Goal: Information Seeking & Learning: Learn about a topic

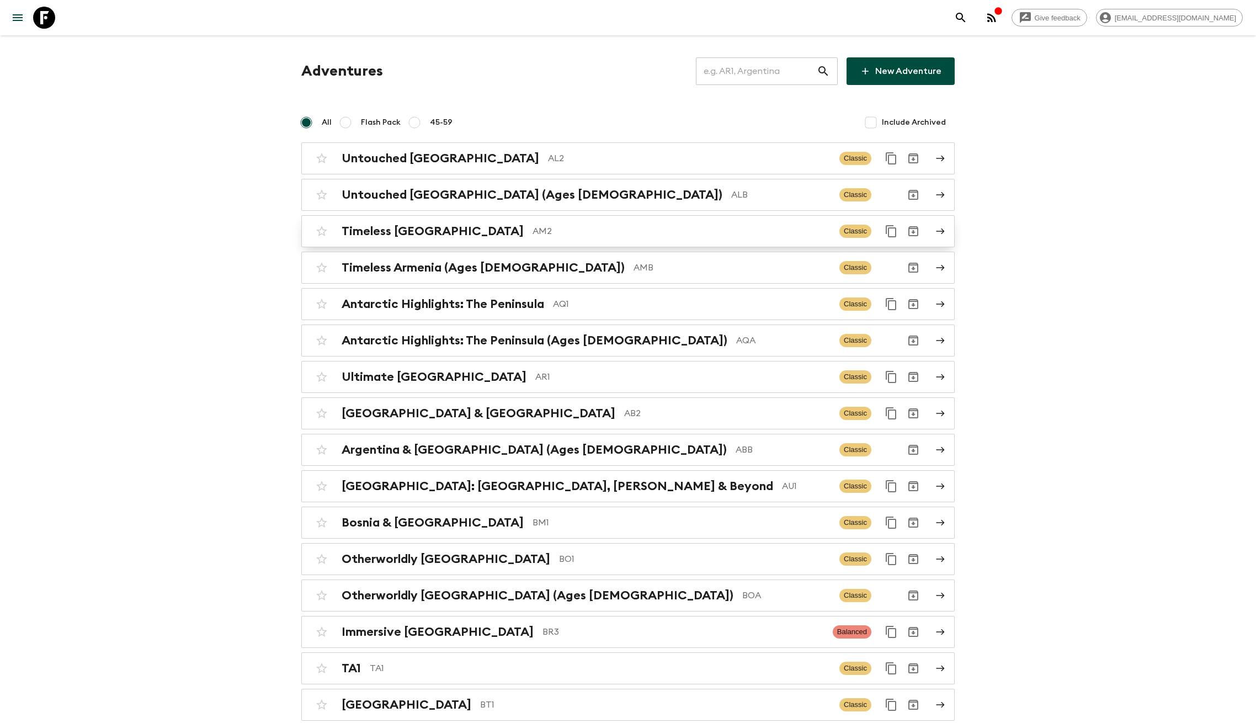
click at [533, 236] on p "AM2" at bounding box center [682, 231] width 298 height 13
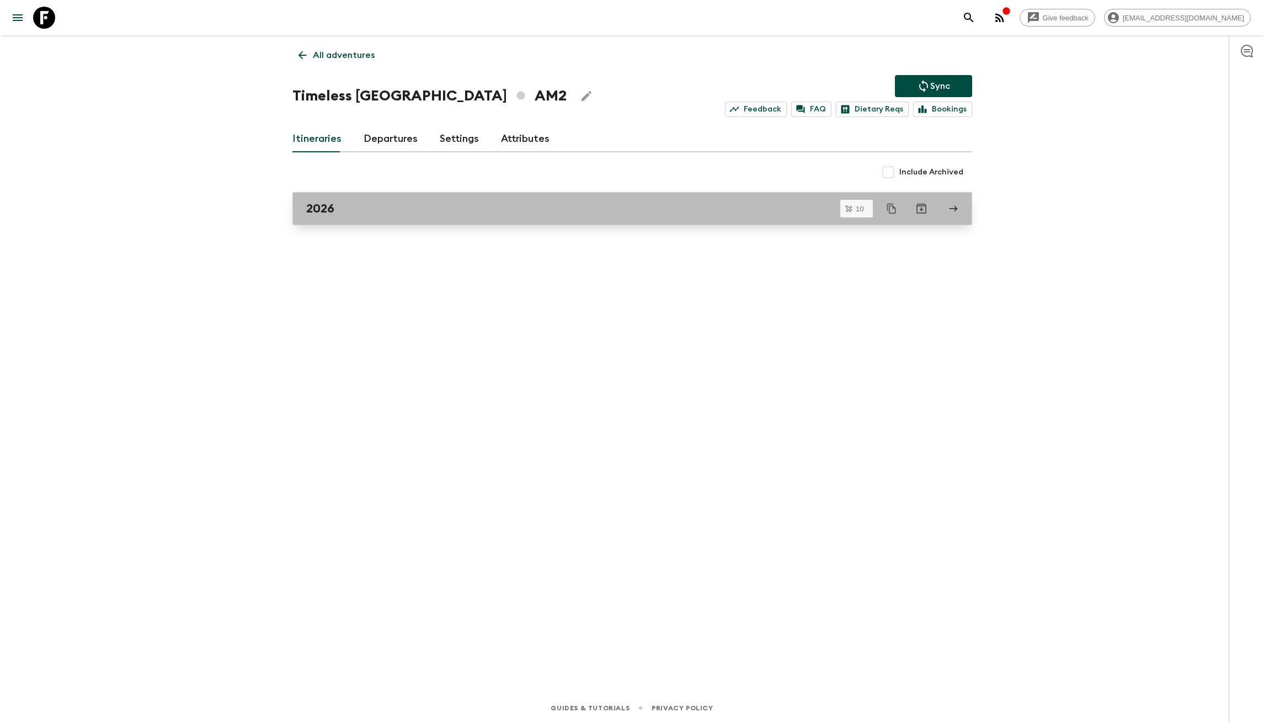
click at [352, 219] on link "2026" at bounding box center [632, 208] width 680 height 33
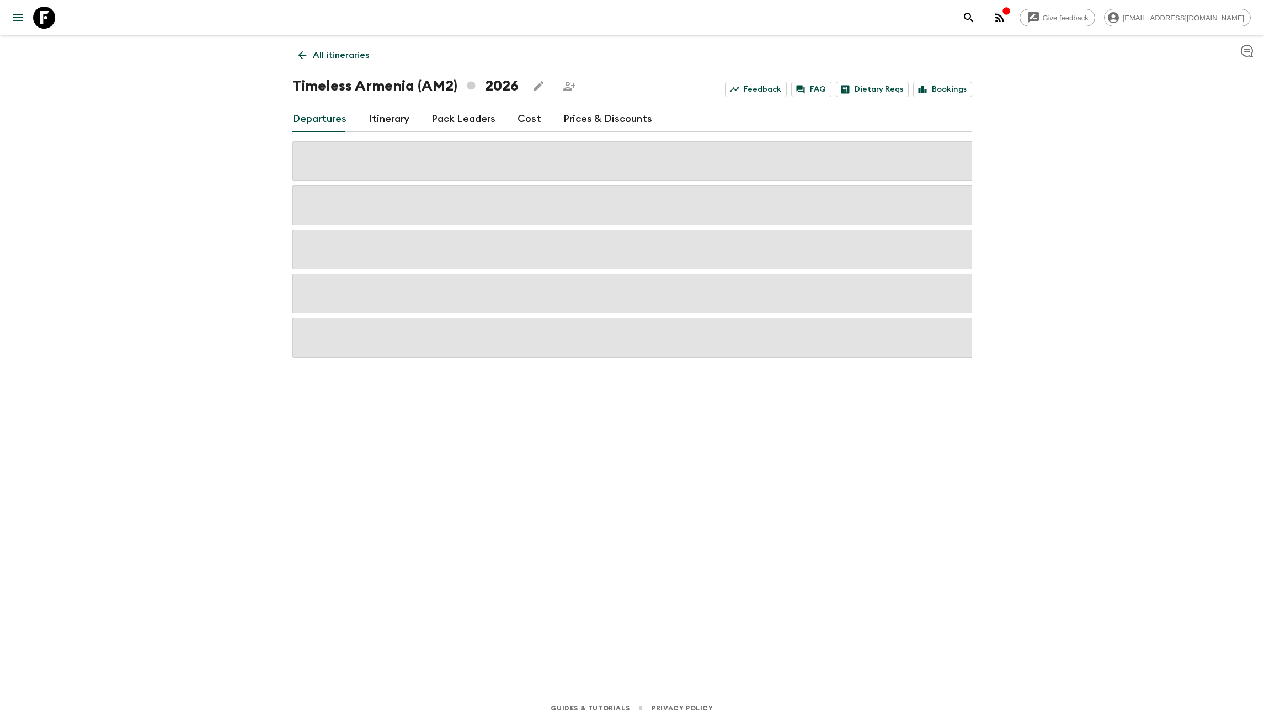
click at [527, 120] on link "Cost" at bounding box center [530, 119] width 24 height 26
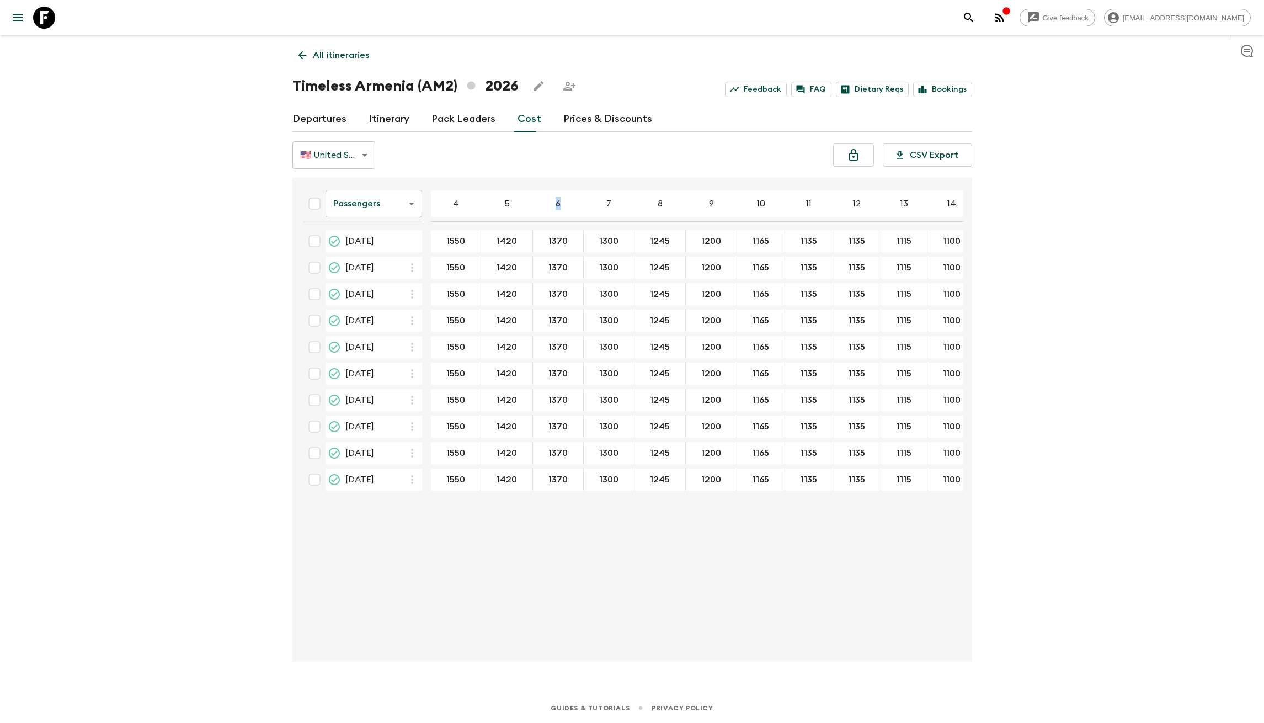
drag, startPoint x: 547, startPoint y: 207, endPoint x: 563, endPoint y: 205, distance: 15.6
click at [563, 205] on div "6" at bounding box center [558, 203] width 51 height 26
click at [431, 89] on h1 "Timeless Armenia (AM2) 2026" at bounding box center [405, 86] width 226 height 22
click at [600, 175] on div "All itineraries Timeless [GEOGRAPHIC_DATA] (AM2) 2026 Feedback FAQ Dietary Reqs…" at bounding box center [632, 348] width 706 height 627
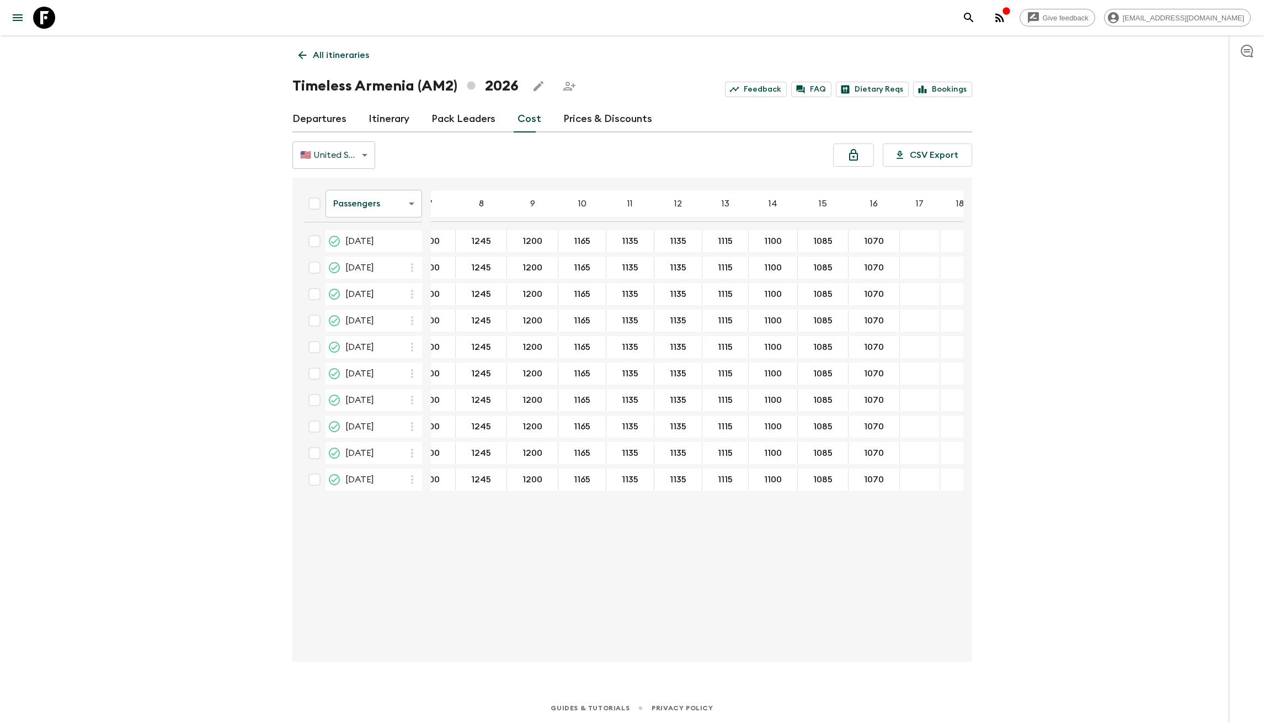
scroll to position [0, 189]
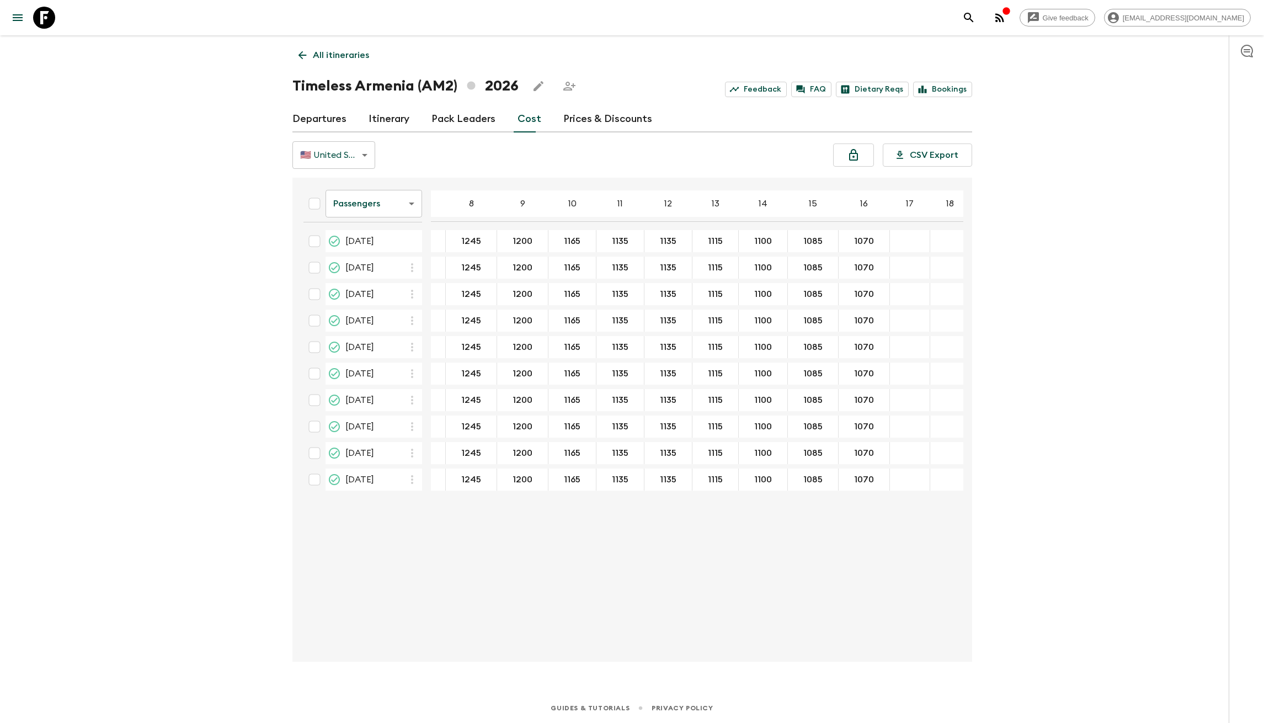
click at [396, 199] on body "Give feedback [EMAIL_ADDRESS][DOMAIN_NAME] All itineraries Timeless [GEOGRAPHIC…" at bounding box center [632, 361] width 1264 height 723
click at [466, 184] on div at bounding box center [632, 361] width 1264 height 723
drag, startPoint x: 465, startPoint y: 193, endPoint x: 866, endPoint y: 200, distance: 401.2
click at [866, 200] on tr "Passengers passengersCost ​ 4 5 6 7 8 9 10 11 12 13 14 15 16 17 18" at bounding box center [538, 206] width 864 height 39
click at [744, 161] on div "🇺🇸 United States Dollar (USD) USD ​ CSV Export" at bounding box center [632, 155] width 680 height 28
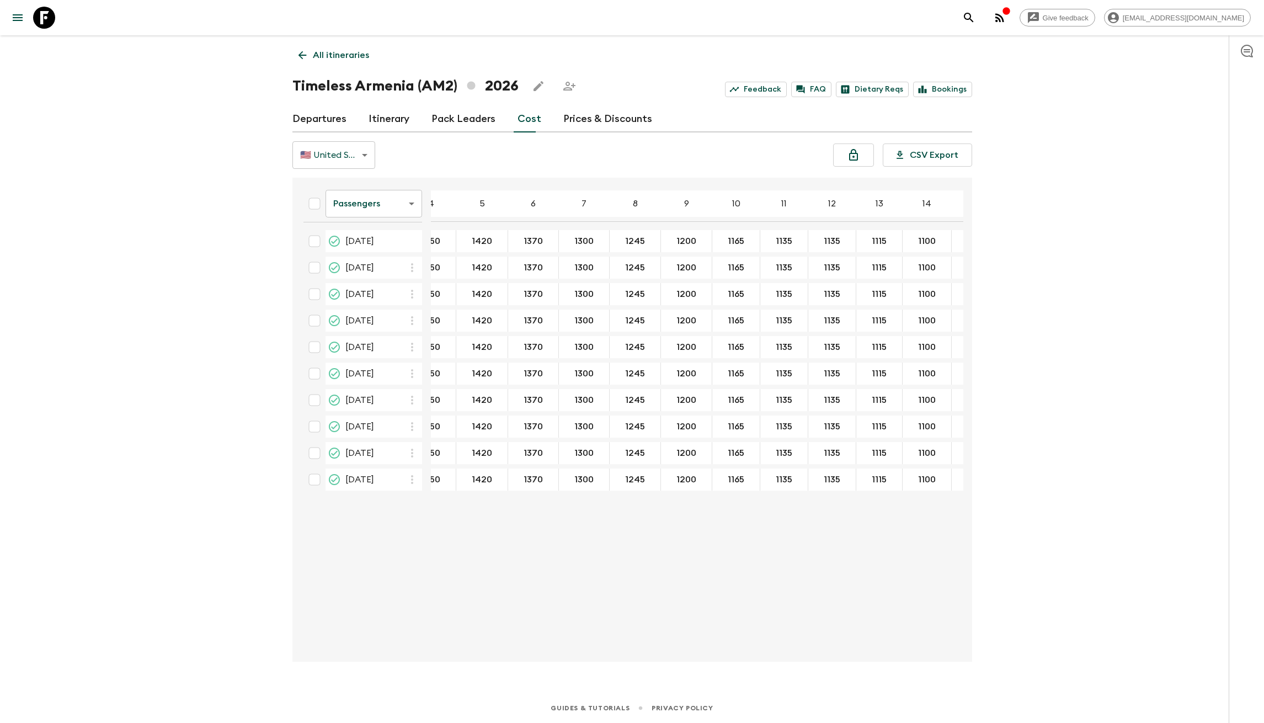
scroll to position [0, 0]
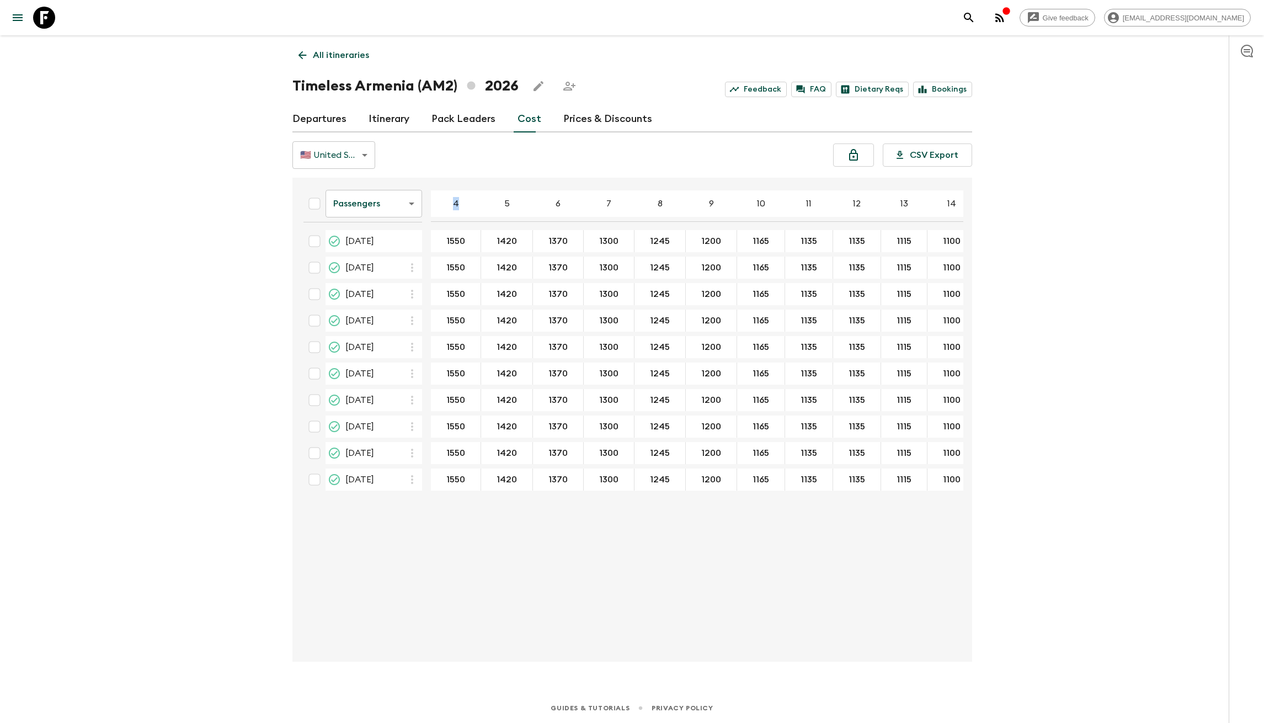
drag, startPoint x: 454, startPoint y: 205, endPoint x: 469, endPoint y: 207, distance: 15.5
click at [469, 207] on div "4" at bounding box center [456, 203] width 50 height 26
drag, startPoint x: 517, startPoint y: 208, endPoint x: 540, endPoint y: 209, distance: 22.6
click at [540, 209] on tr "Passengers passengersCost ​ 4 5 6 7 8 9 10 11 12 13 14 15 16 17 18" at bounding box center [727, 206] width 864 height 39
click at [550, 206] on div "6" at bounding box center [558, 203] width 51 height 26
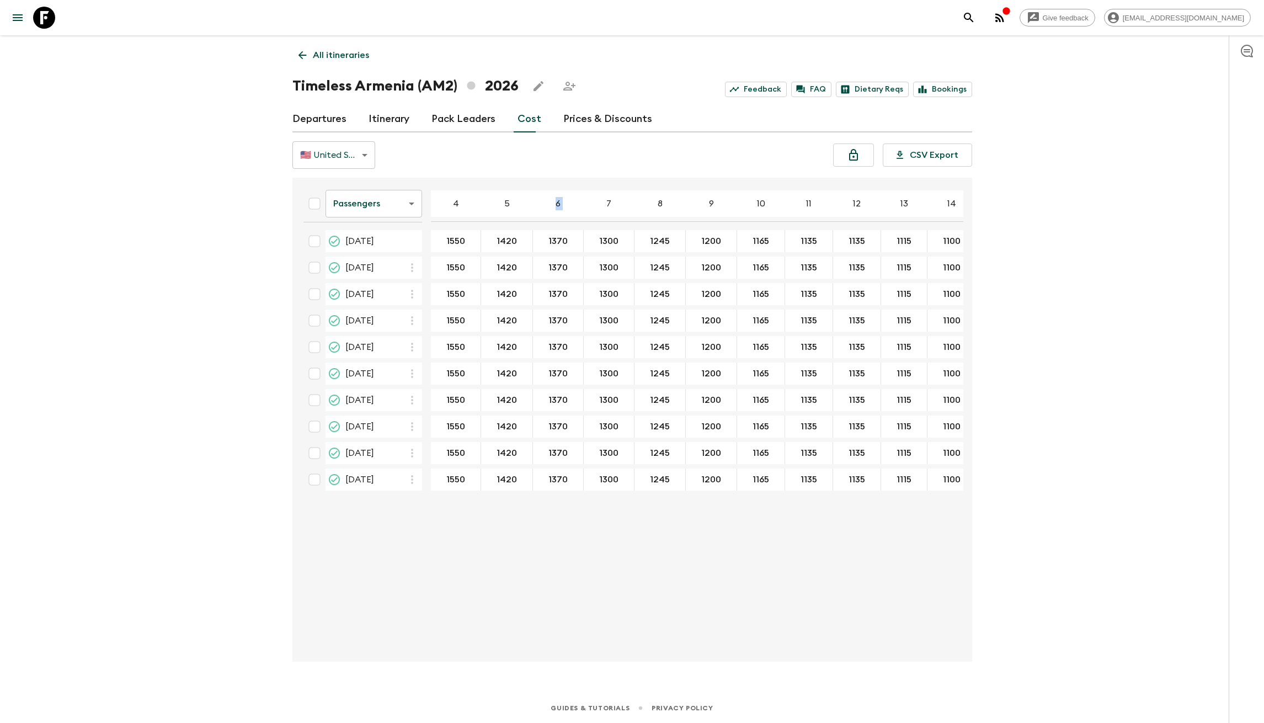
drag, startPoint x: 553, startPoint y: 207, endPoint x: 606, endPoint y: 207, distance: 53.0
click at [598, 204] on tr "Passengers passengersCost ​ 4 5 6 7 8 9 10 11 12 13 14 15 16 17 18" at bounding box center [727, 206] width 864 height 39
click at [611, 196] on div "7" at bounding box center [609, 203] width 51 height 26
click at [712, 589] on div "Passengers passengersCost ​ 4 5 6 7 8 9 10 11 12 13 14 15 16 17 18 [DATE] 1550 …" at bounding box center [629, 420] width 669 height 466
click at [603, 170] on div "All itineraries Timeless [GEOGRAPHIC_DATA] (AM2) 2026 Feedback FAQ Dietary Reqs…" at bounding box center [632, 348] width 706 height 627
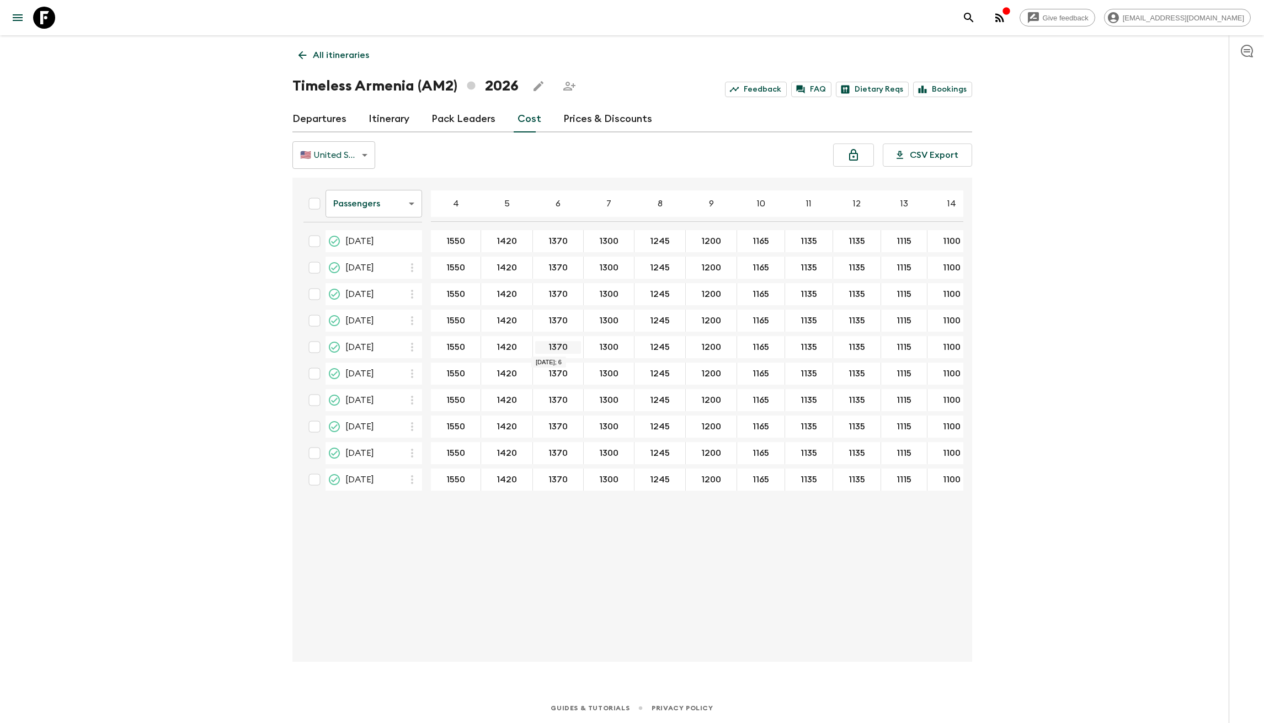
click at [555, 349] on input "1370" at bounding box center [558, 347] width 46 height 13
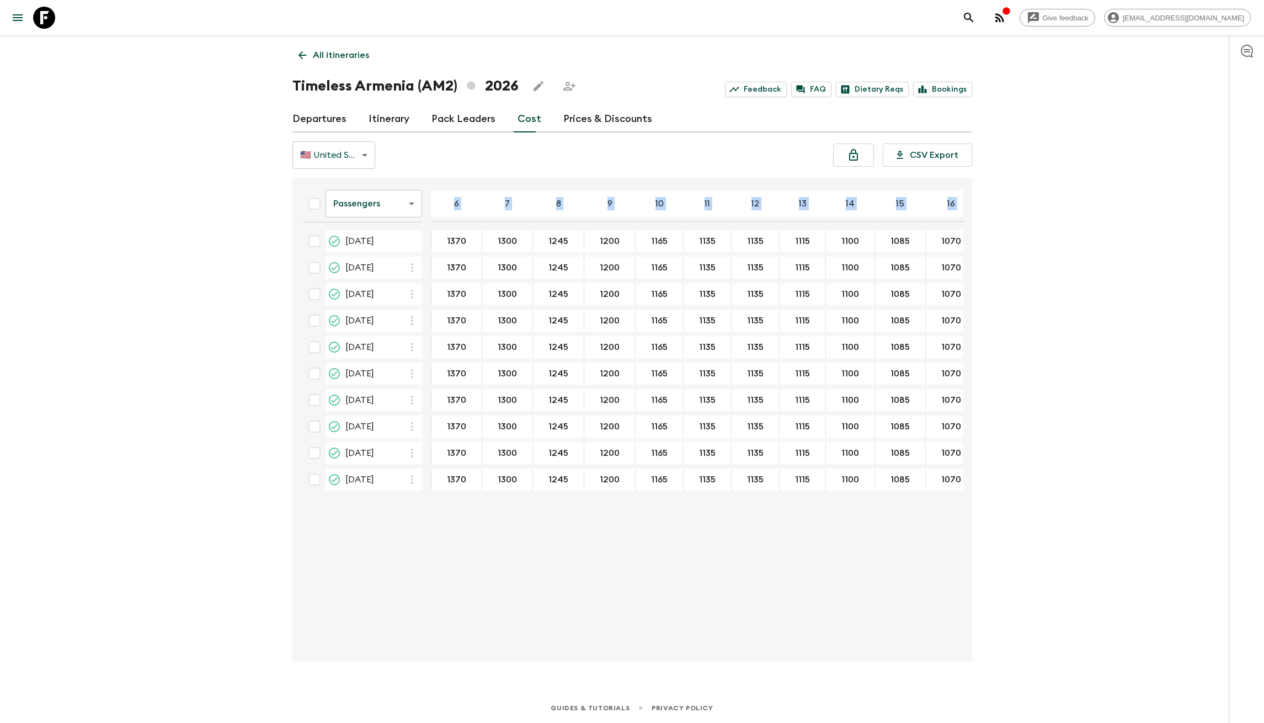
scroll to position [0, 189]
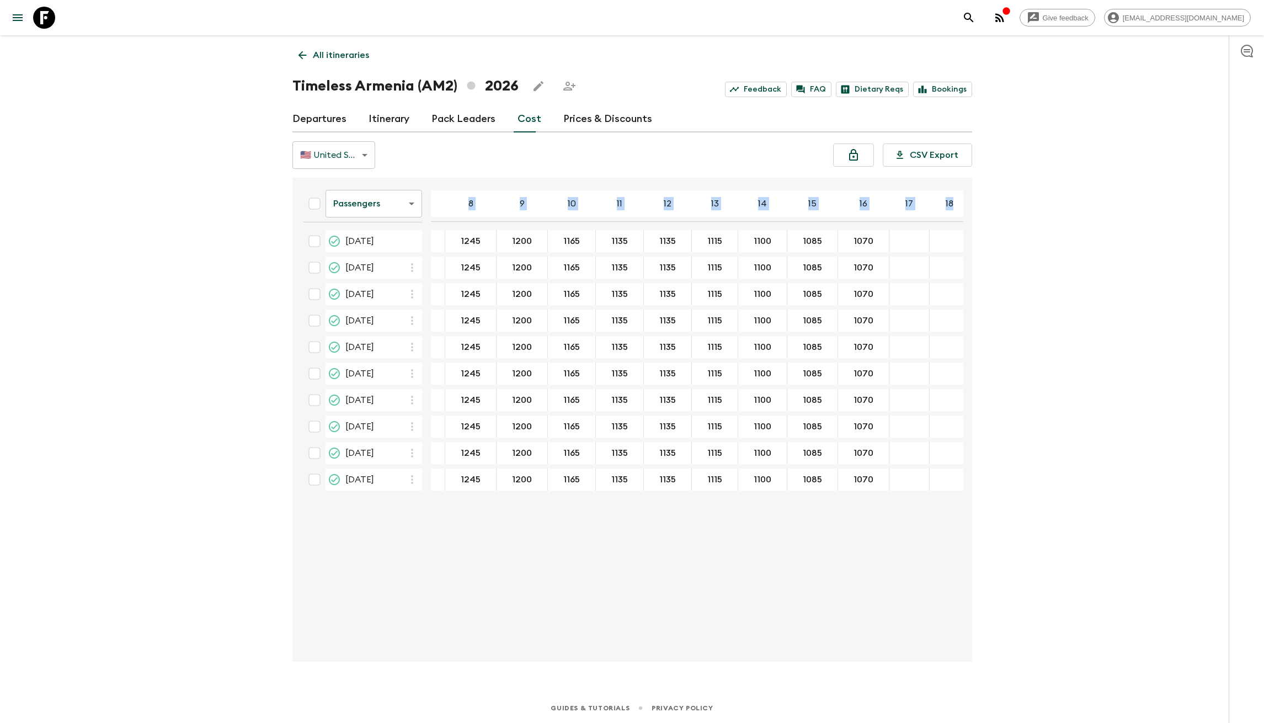
drag, startPoint x: 461, startPoint y: 206, endPoint x: 944, endPoint y: 207, distance: 483.4
click at [944, 207] on tr "Passengers passengersCost ​ 4 5 6 7 8 9 10 11 12 13 14 15 16 17 18" at bounding box center [537, 206] width 864 height 39
click at [906, 204] on p "17" at bounding box center [910, 203] width 8 height 13
drag, startPoint x: 860, startPoint y: 204, endPoint x: 448, endPoint y: 200, distance: 412.2
click at [448, 200] on tr "Passengers passengersCost ​ 4 5 6 7 8 9 10 11 12 13 14 15 16 17 18" at bounding box center [537, 206] width 864 height 39
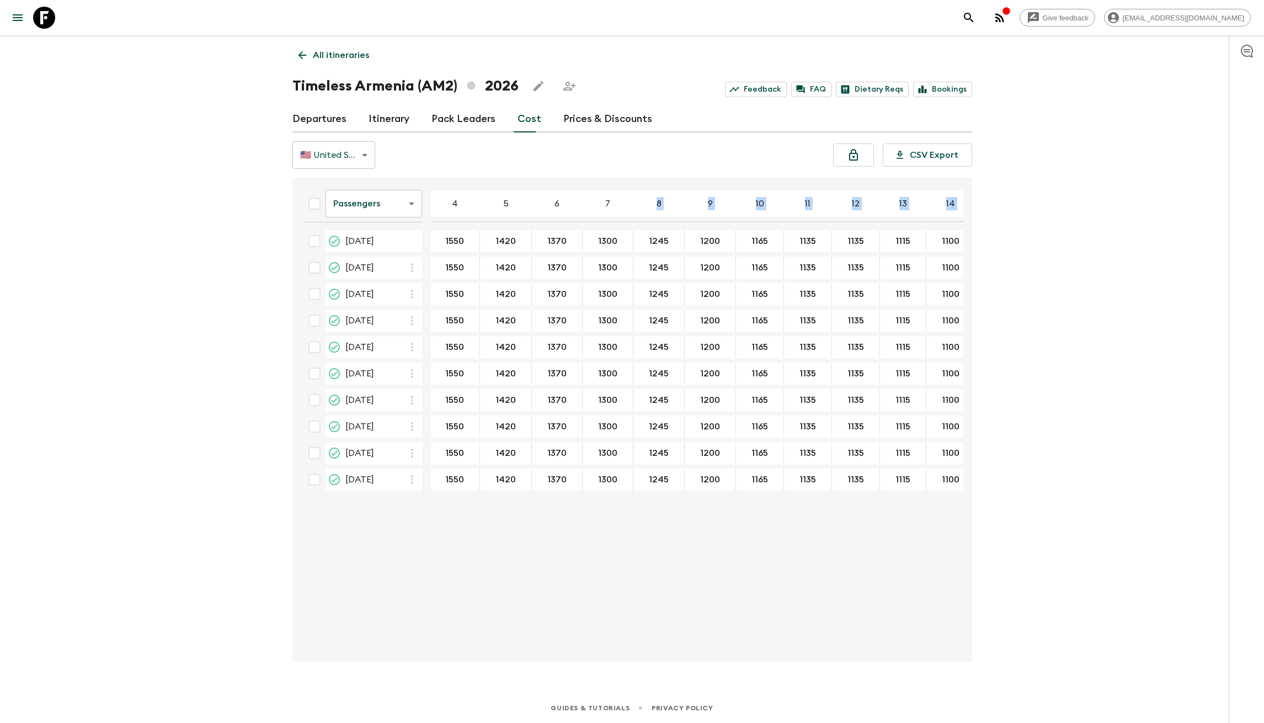
scroll to position [0, 0]
click at [452, 204] on div "4" at bounding box center [456, 203] width 50 height 26
click at [459, 205] on div "4" at bounding box center [456, 203] width 50 height 26
click at [665, 596] on div "Passengers passengersCost ​ 4 5 6 7 8 9 10 11 12 13 14 15 16 17 18 [DATE] 1550 …" at bounding box center [629, 420] width 669 height 466
click at [614, 123] on link "Prices & Discounts" at bounding box center [607, 119] width 89 height 26
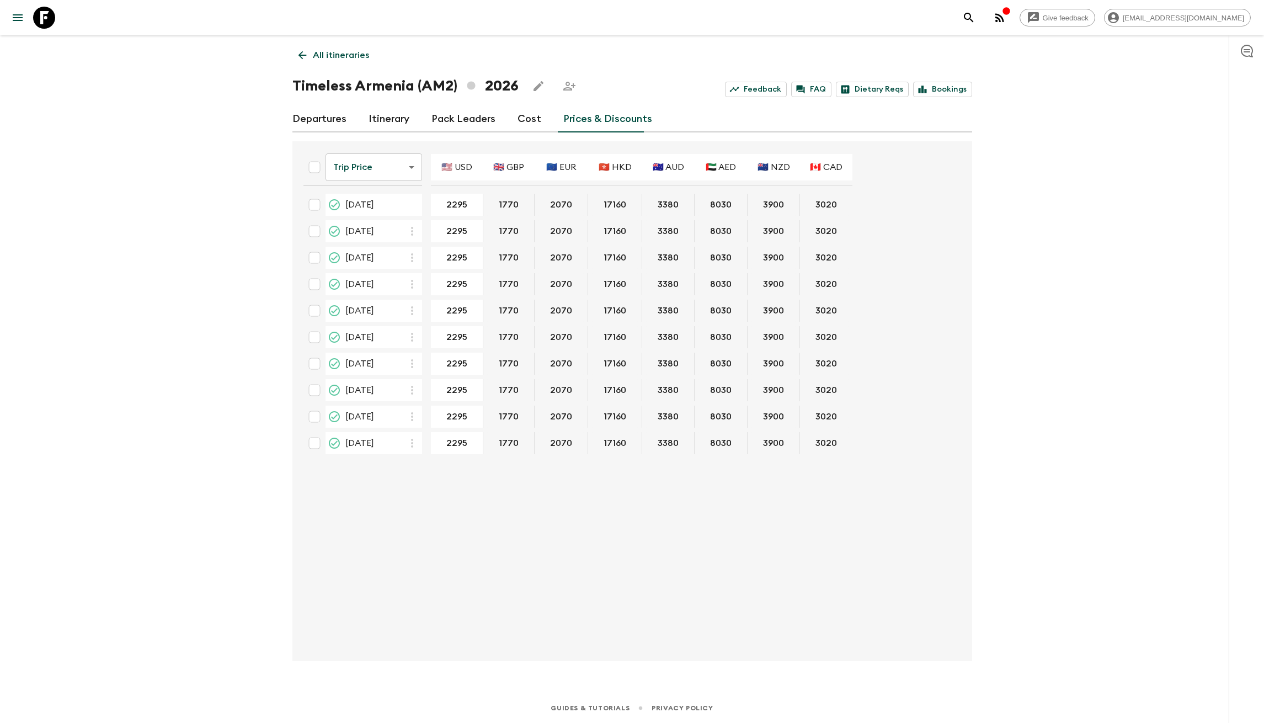
click at [400, 161] on body "Give feedback [EMAIL_ADDRESS][DOMAIN_NAME] All itineraries Timeless [GEOGRAPHIC…" at bounding box center [632, 361] width 1264 height 723
click at [504, 484] on div at bounding box center [632, 361] width 1264 height 723
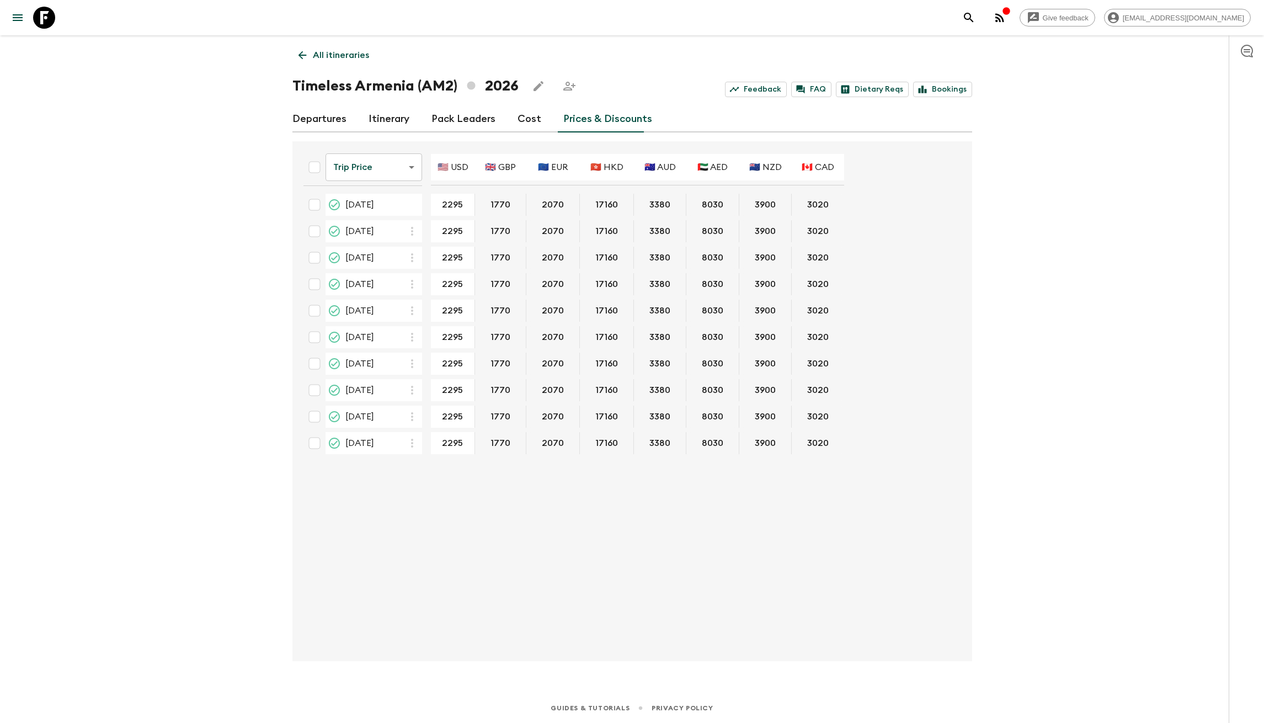
drag, startPoint x: 455, startPoint y: 443, endPoint x: 478, endPoint y: 454, distance: 24.9
click at [530, 480] on div "Trip Price tripPrice ​ 🇺🇸 USD 🇬🇧 GBP 🇪🇺 EUR 🇭🇰 HKD 🇦🇺 AUD 🇦🇪 AED 🇳🇿 NZD 🇨🇦 CAD …" at bounding box center [629, 401] width 669 height 502
